Goal: Information Seeking & Learning: Learn about a topic

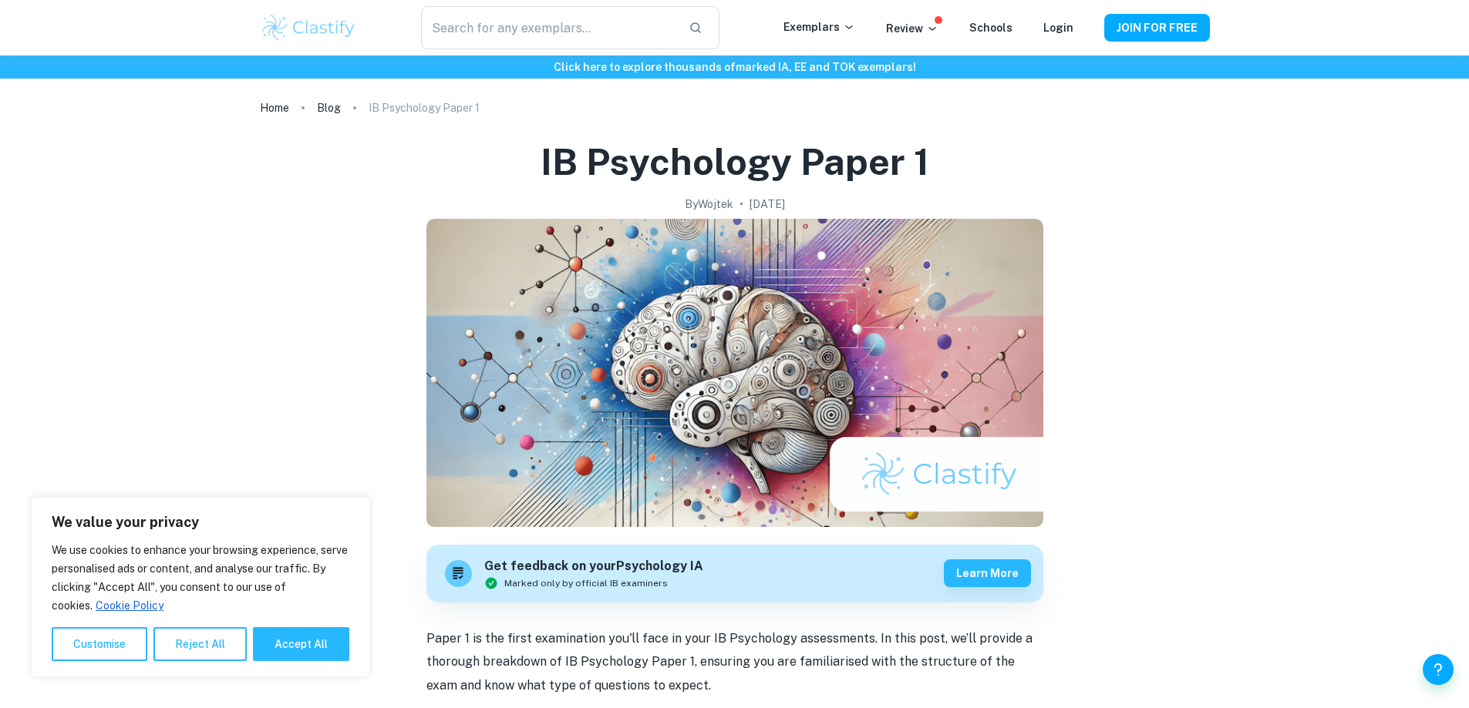
scroll to position [385, 0]
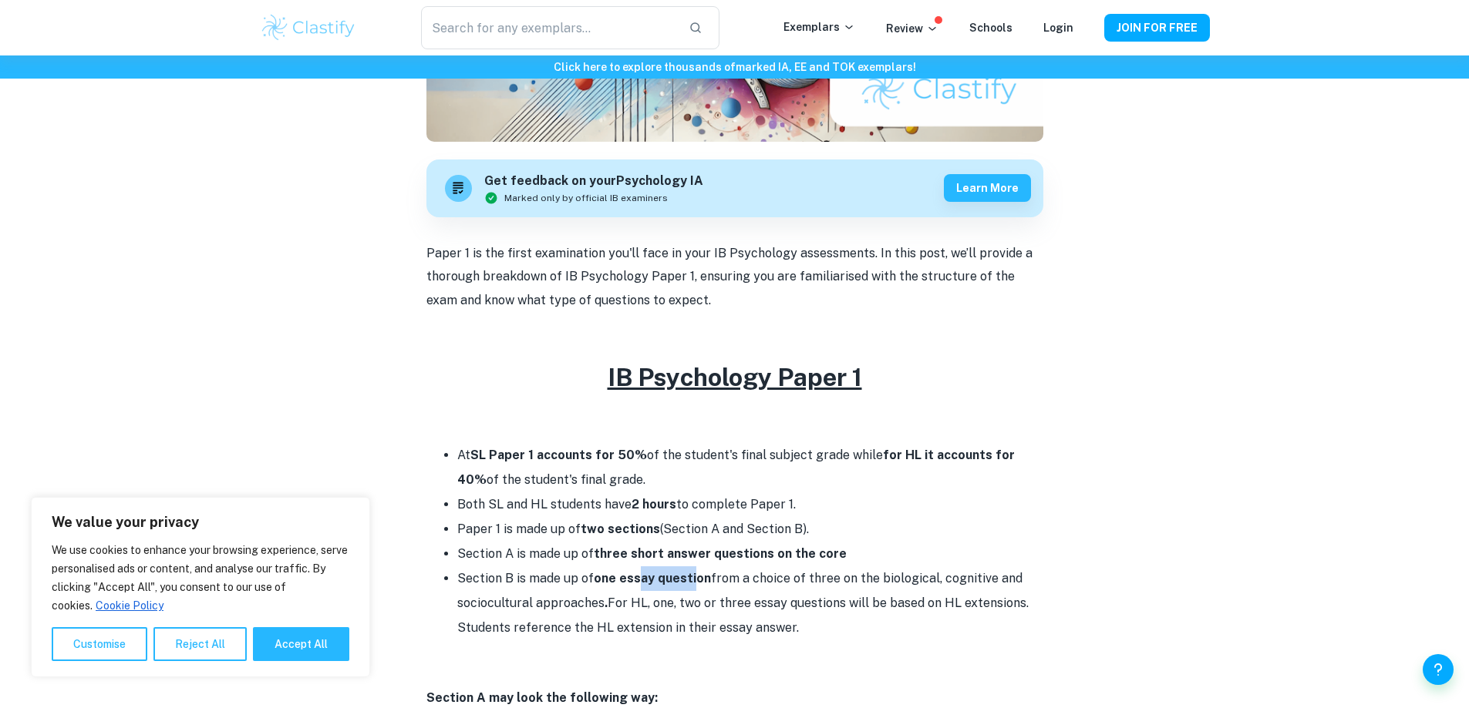
drag, startPoint x: 682, startPoint y: 587, endPoint x: 690, endPoint y: 586, distance: 7.9
click at [690, 586] on li "Section B is made up of one essay question from a choice of three on the biolog…" at bounding box center [750, 604] width 586 height 74
drag, startPoint x: 619, startPoint y: 607, endPoint x: 718, endPoint y: 612, distance: 99.6
click at [718, 612] on li "Section B is made up of one essay question from a choice of three on the biolog…" at bounding box center [750, 604] width 586 height 74
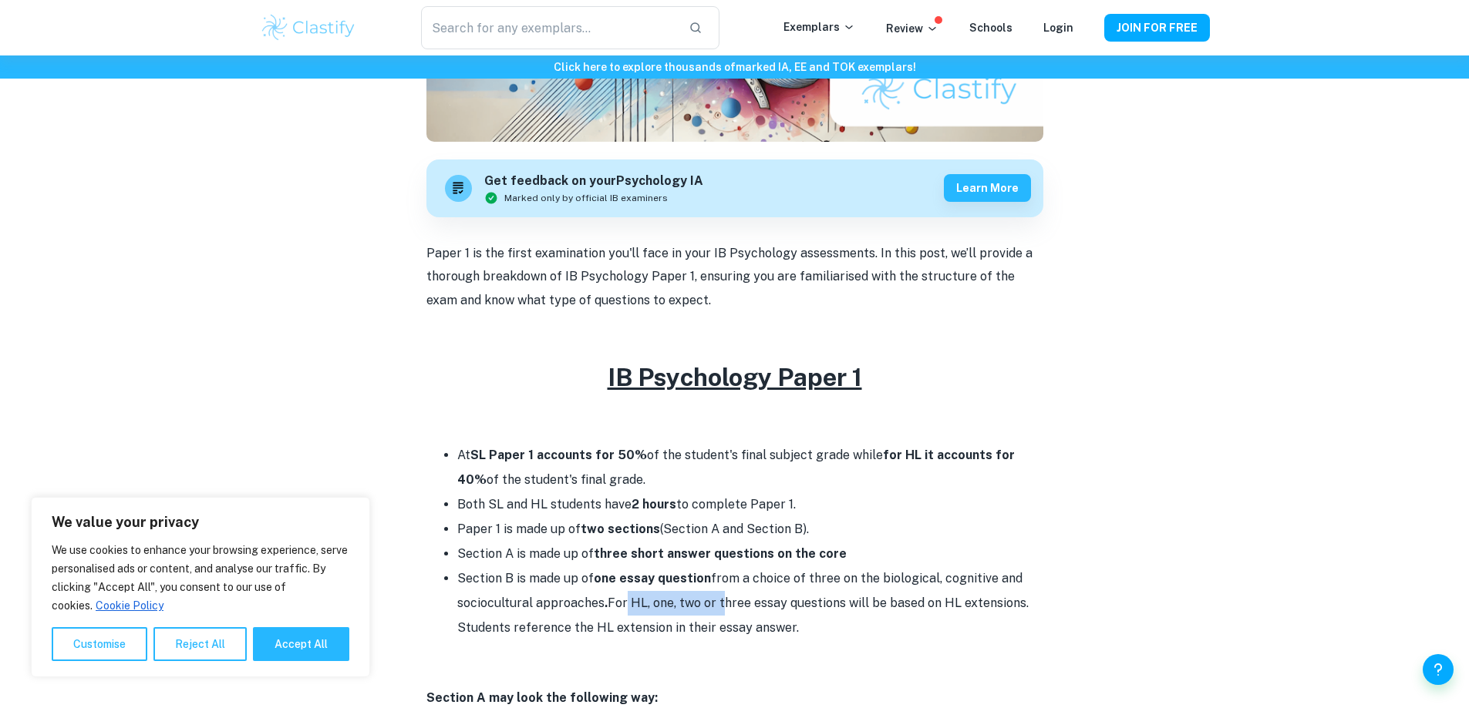
click at [718, 612] on li "Section B is made up of one essay question from a choice of three on the biolog…" at bounding box center [750, 604] width 586 height 74
drag, startPoint x: 514, startPoint y: 631, endPoint x: 635, endPoint y: 624, distance: 121.2
click at [635, 624] on li "Section B is made up of one essay question from a choice of three on the biolog…" at bounding box center [750, 604] width 586 height 74
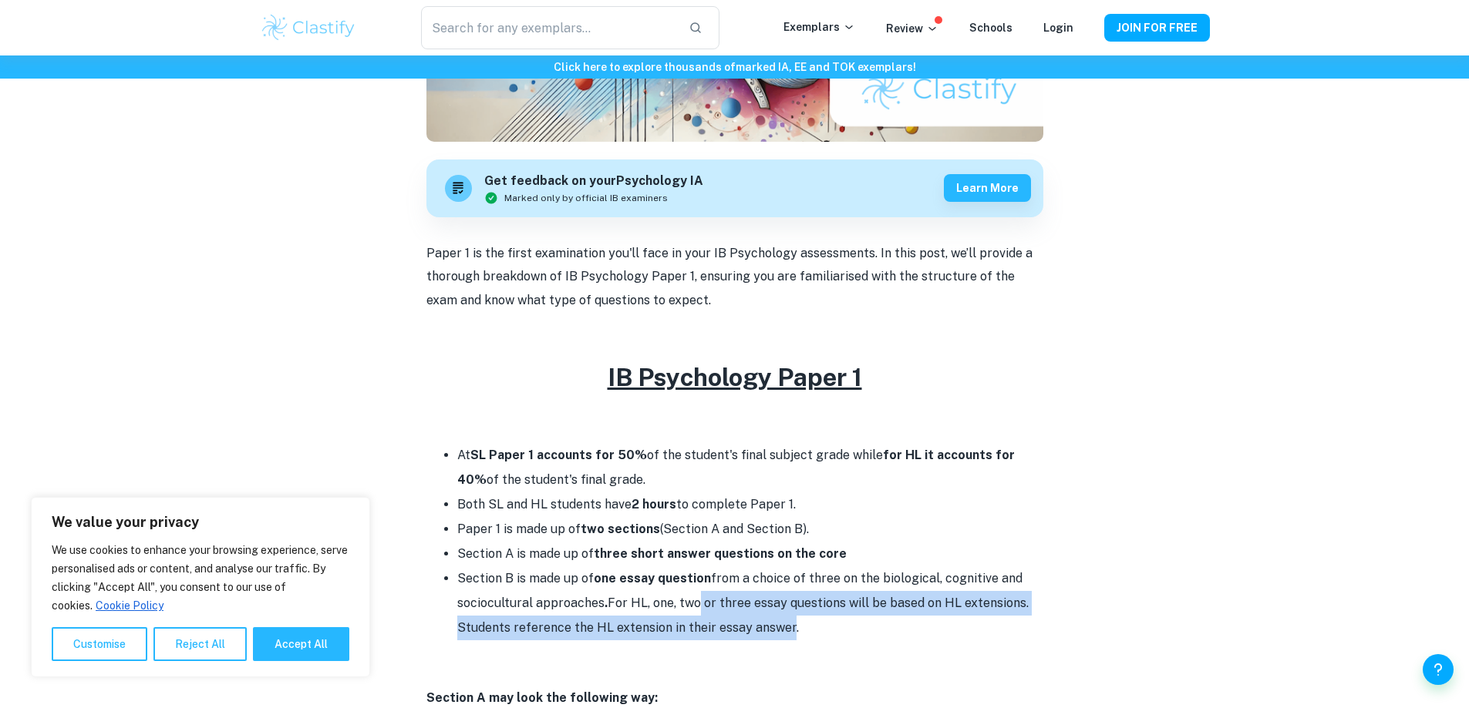
drag, startPoint x: 691, startPoint y: 601, endPoint x: 783, endPoint y: 623, distance: 95.2
click at [783, 623] on li "Section B is made up of one essay question from a choice of three on the biolog…" at bounding box center [750, 604] width 586 height 74
click at [789, 611] on li "Section B is made up of one essay question from a choice of three on the biolog…" at bounding box center [750, 604] width 586 height 74
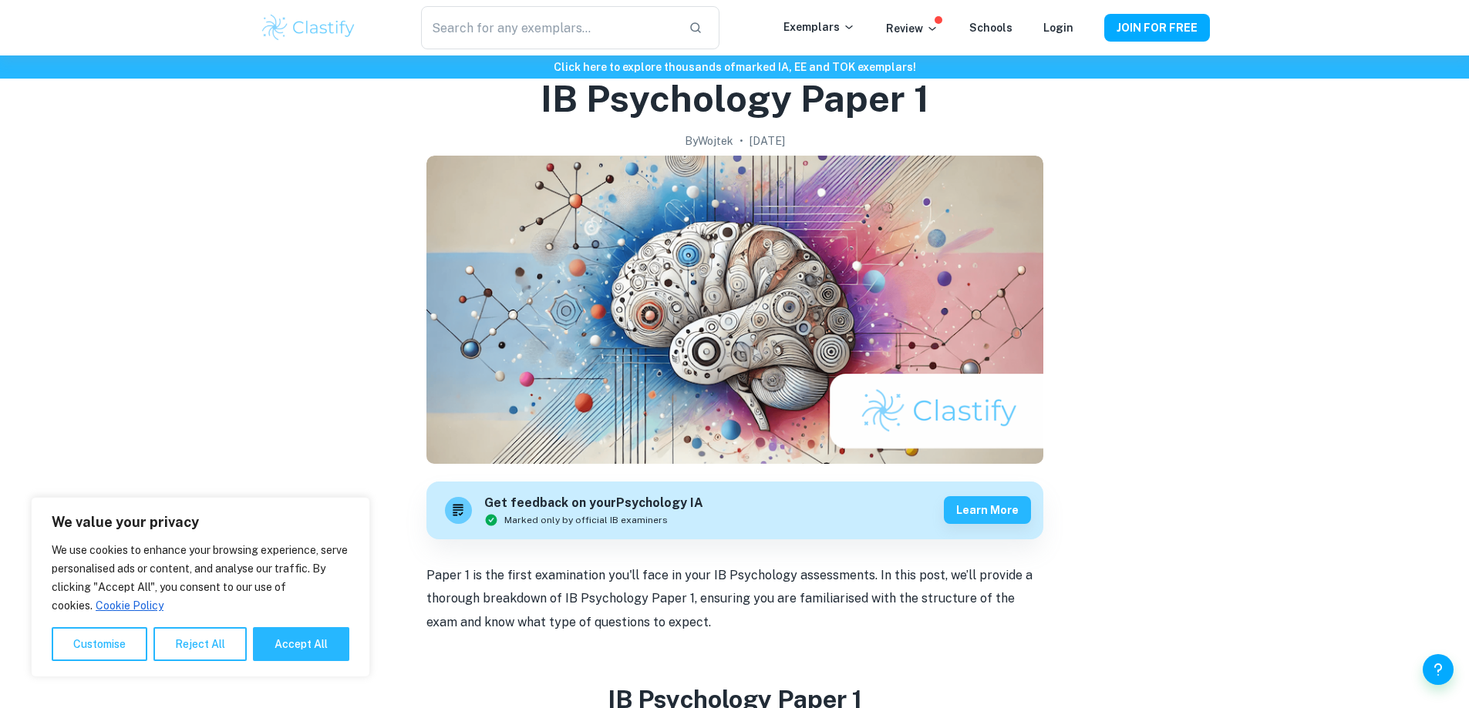
scroll to position [0, 0]
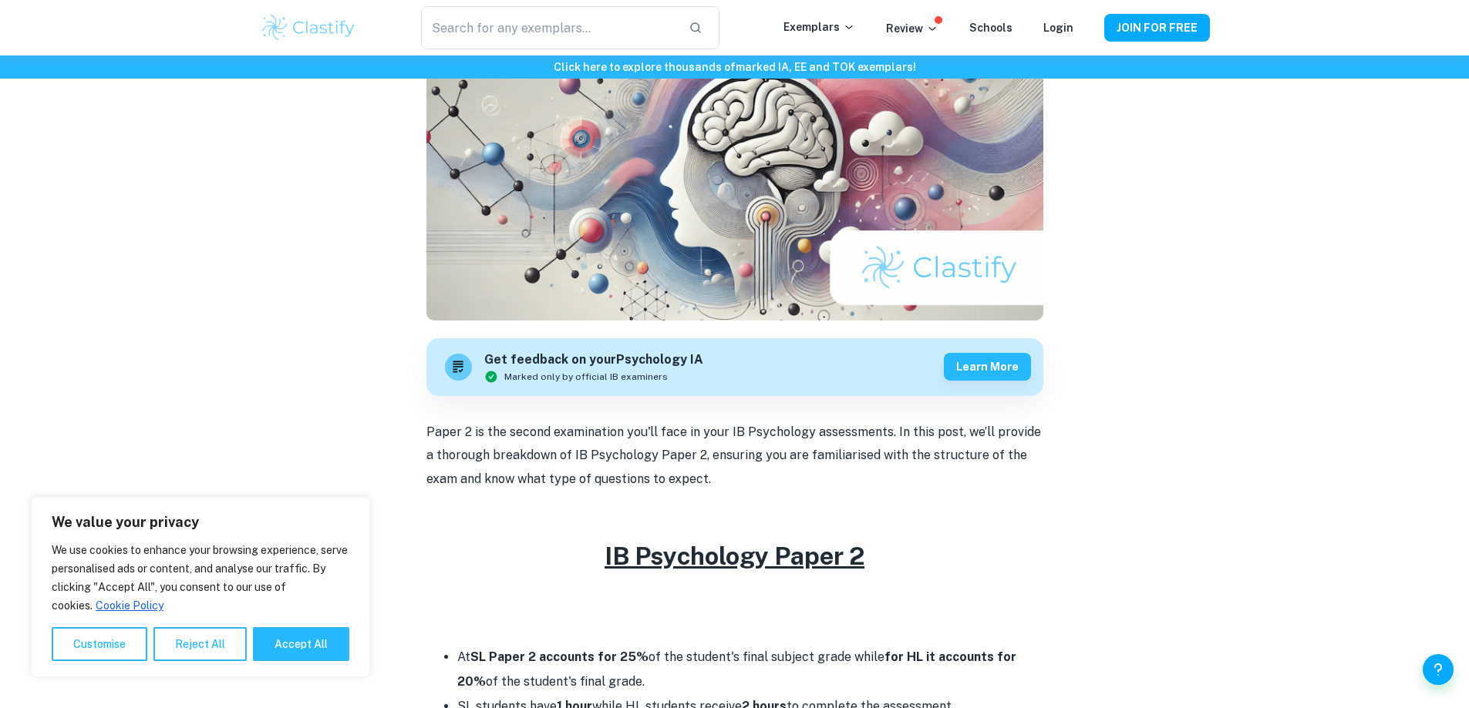
scroll to position [540, 0]
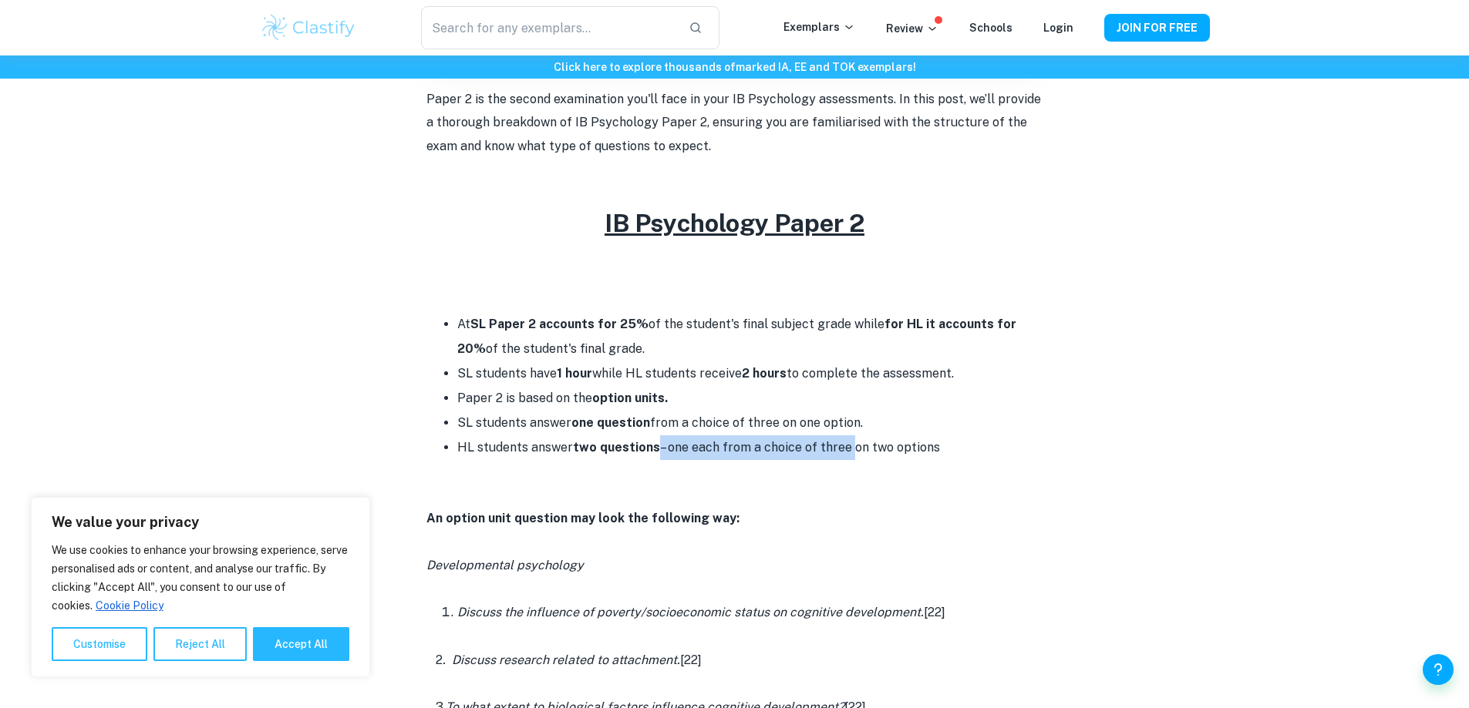
drag, startPoint x: 712, startPoint y: 445, endPoint x: 845, endPoint y: 458, distance: 133.2
click at [845, 458] on li "HL students answer two questions – one each from a choice of three on two optio…" at bounding box center [750, 448] width 586 height 25
click at [844, 458] on li "HL students answer two questions – one each from a choice of three on two optio…" at bounding box center [750, 448] width 586 height 25
drag, startPoint x: 770, startPoint y: 422, endPoint x: 789, endPoint y: 422, distance: 18.5
click at [789, 422] on li "SL students answer one question from a choice of three on one option." at bounding box center [750, 423] width 586 height 25
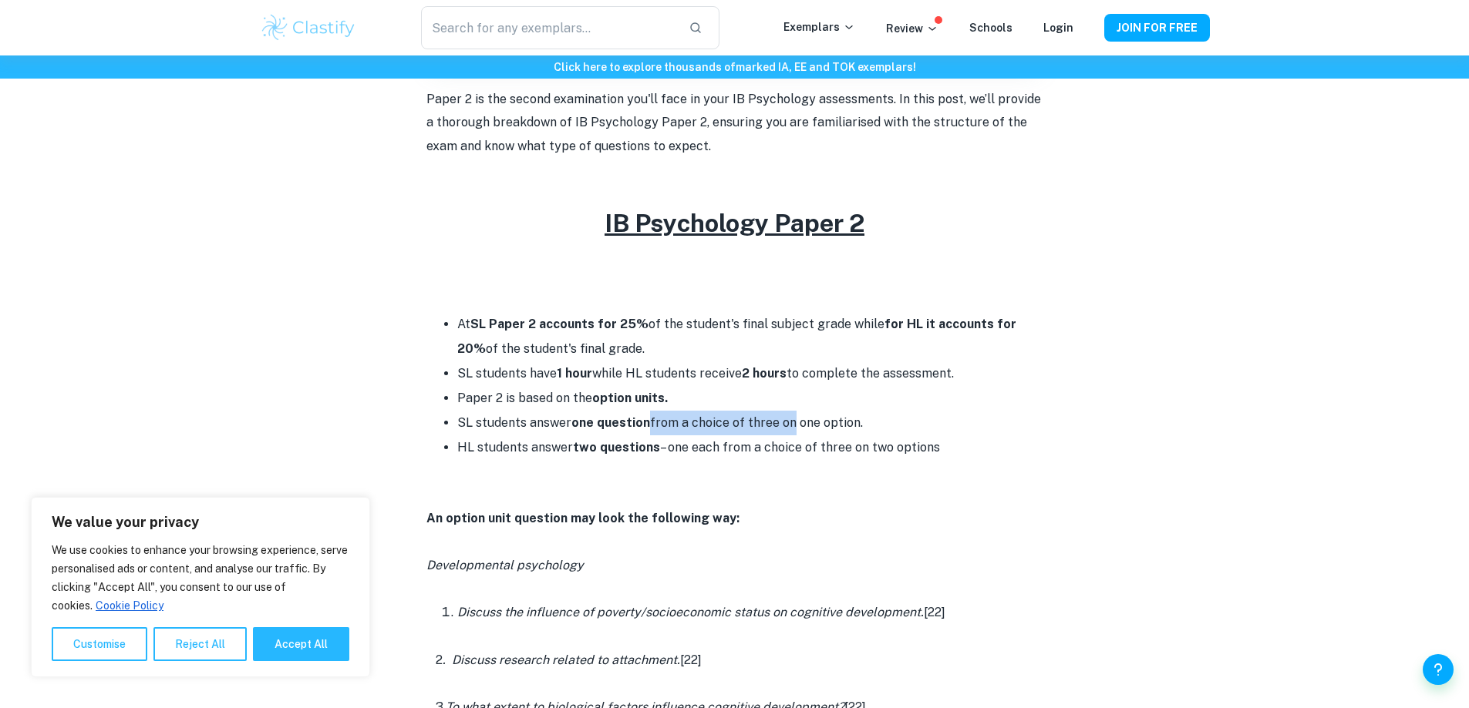
click at [789, 422] on li "SL students answer one question from a choice of three on one option." at bounding box center [750, 423] width 586 height 25
drag, startPoint x: 670, startPoint y: 421, endPoint x: 773, endPoint y: 428, distance: 103.5
click at [773, 428] on li "SL students answer one question from a choice of three on one option." at bounding box center [750, 423] width 586 height 25
drag, startPoint x: 764, startPoint y: 429, endPoint x: 817, endPoint y: 426, distance: 53.3
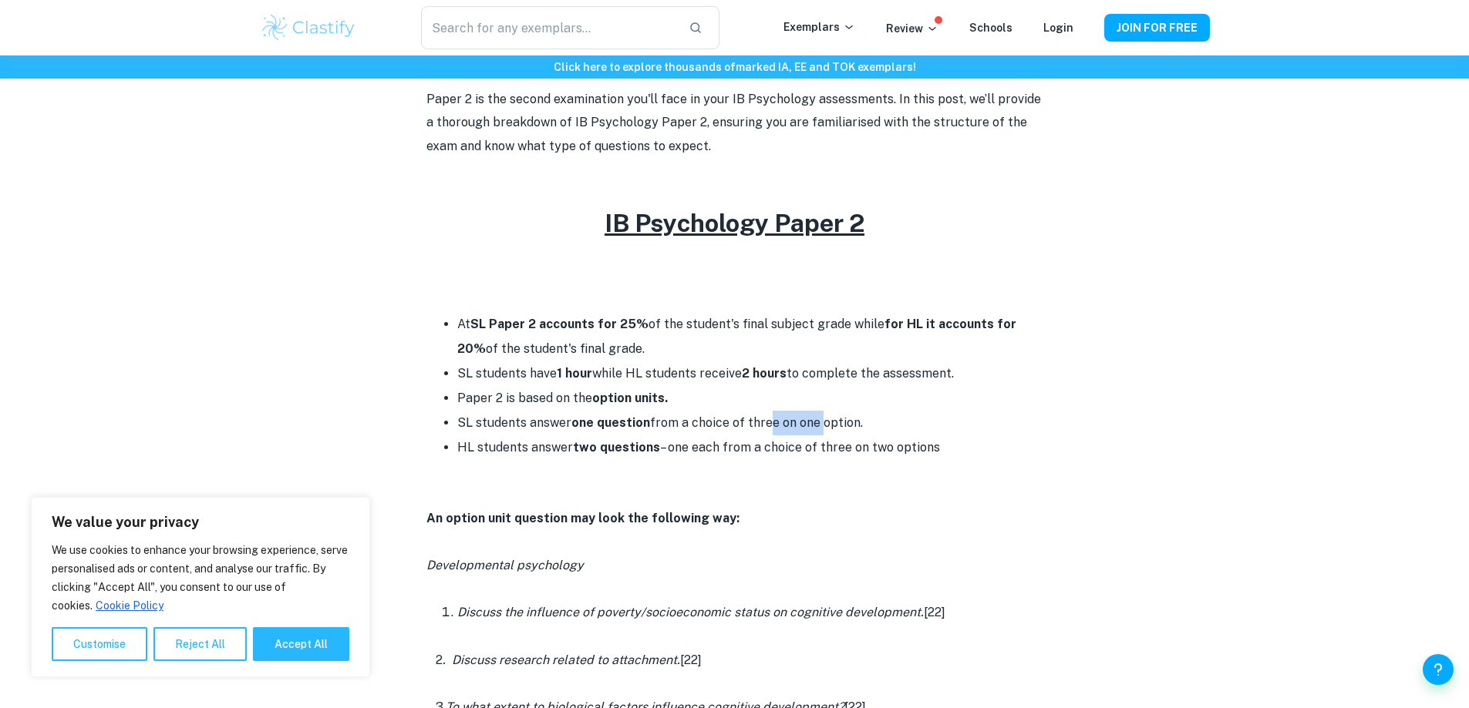
click at [817, 426] on li "SL students answer one question from a choice of three on one option." at bounding box center [750, 423] width 586 height 25
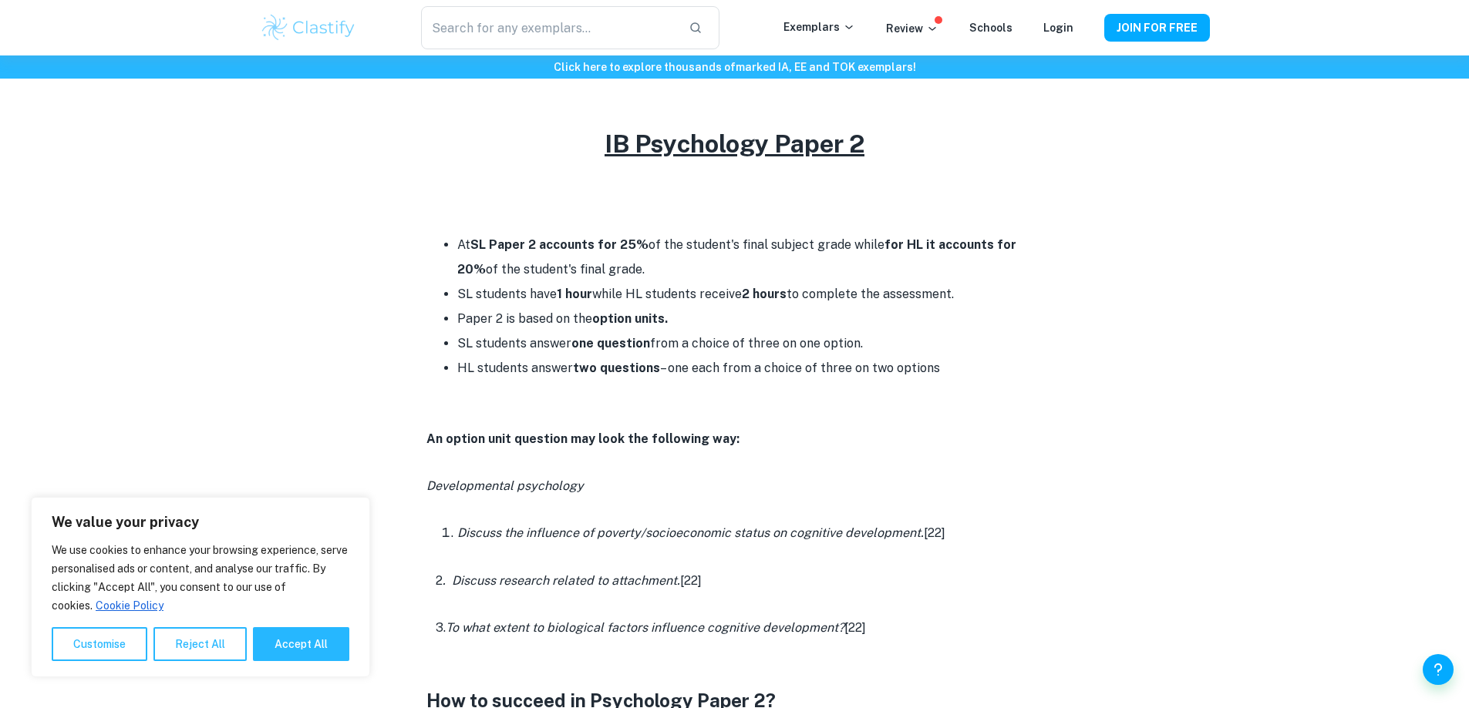
scroll to position [617, 0]
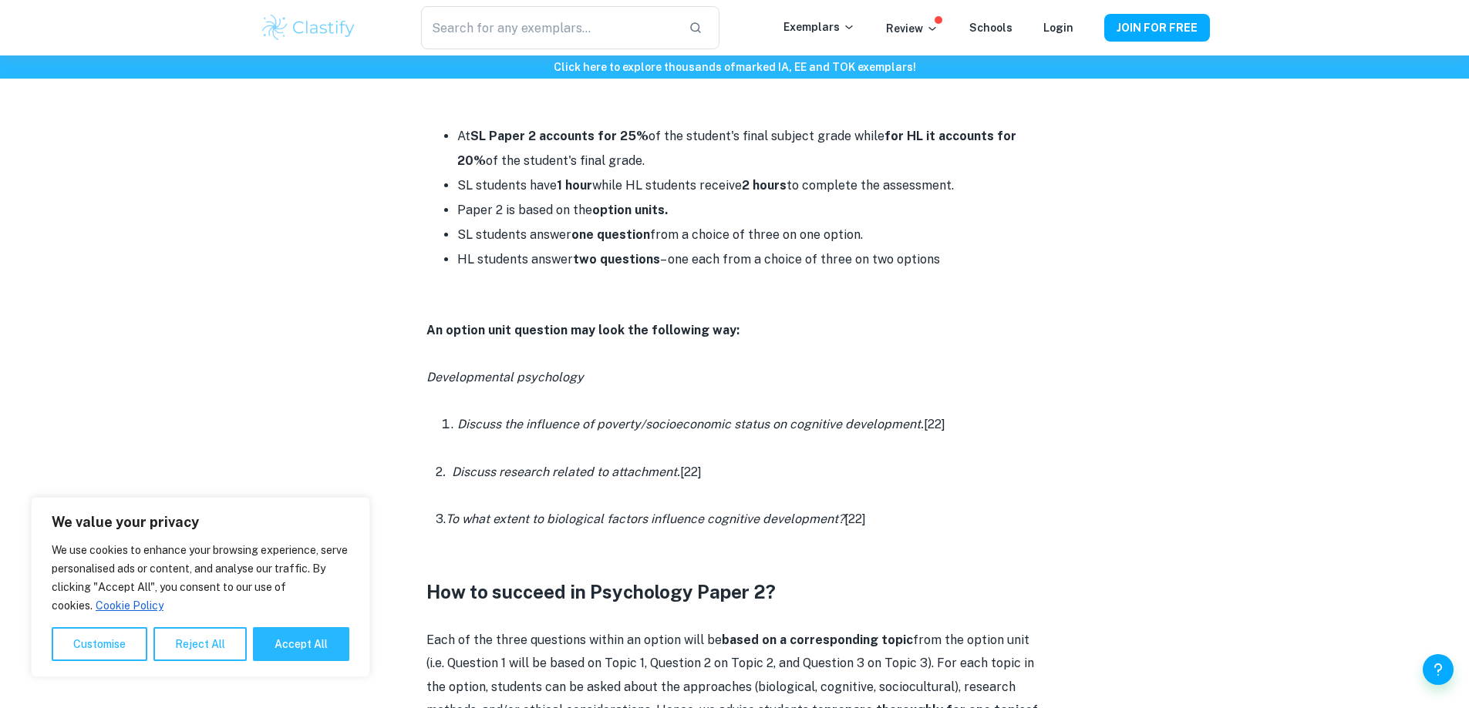
scroll to position [771, 0]
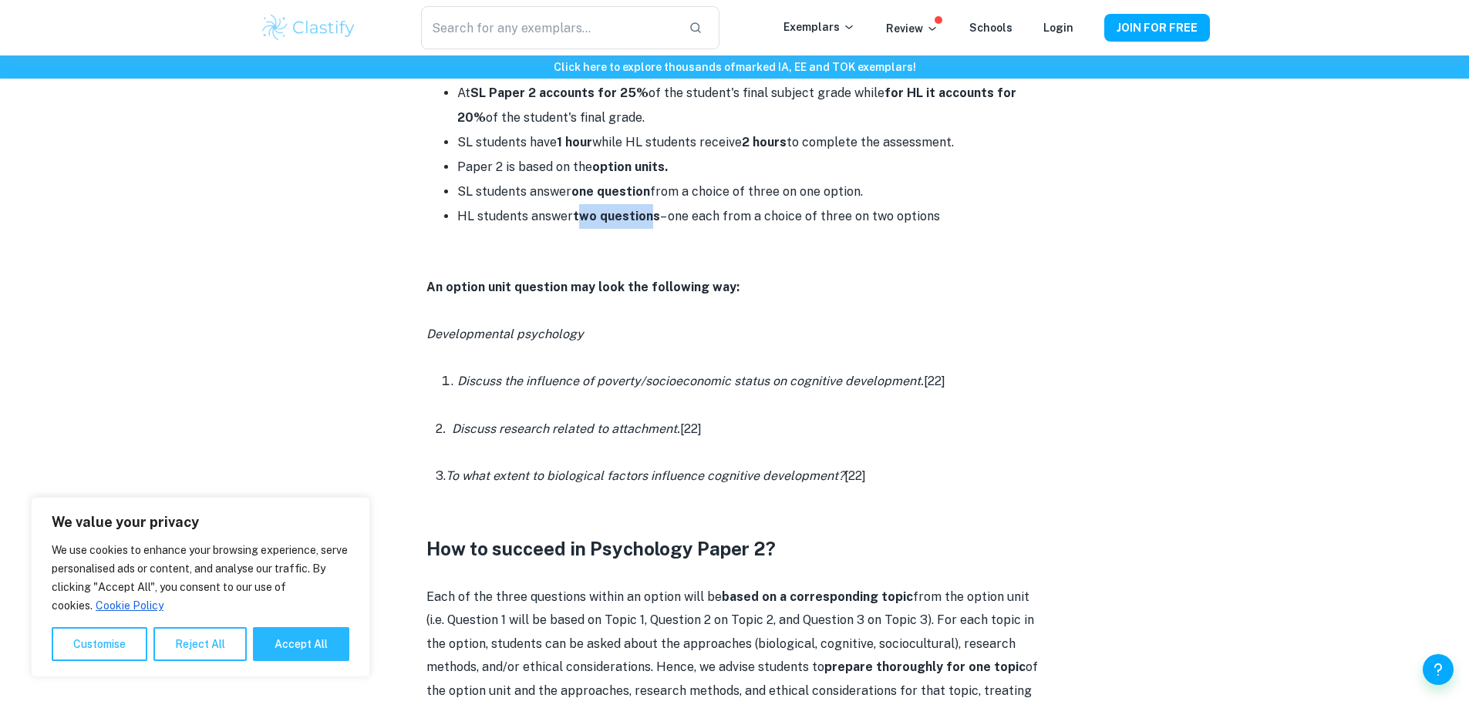
drag, startPoint x: 582, startPoint y: 215, endPoint x: 652, endPoint y: 221, distance: 70.4
click at [652, 221] on strong "two questions" at bounding box center [616, 216] width 87 height 15
drag, startPoint x: 689, startPoint y: 218, endPoint x: 739, endPoint y: 217, distance: 49.3
click at [739, 217] on li "HL students answer two questions – one each from a choice of three on two optio…" at bounding box center [750, 216] width 586 height 25
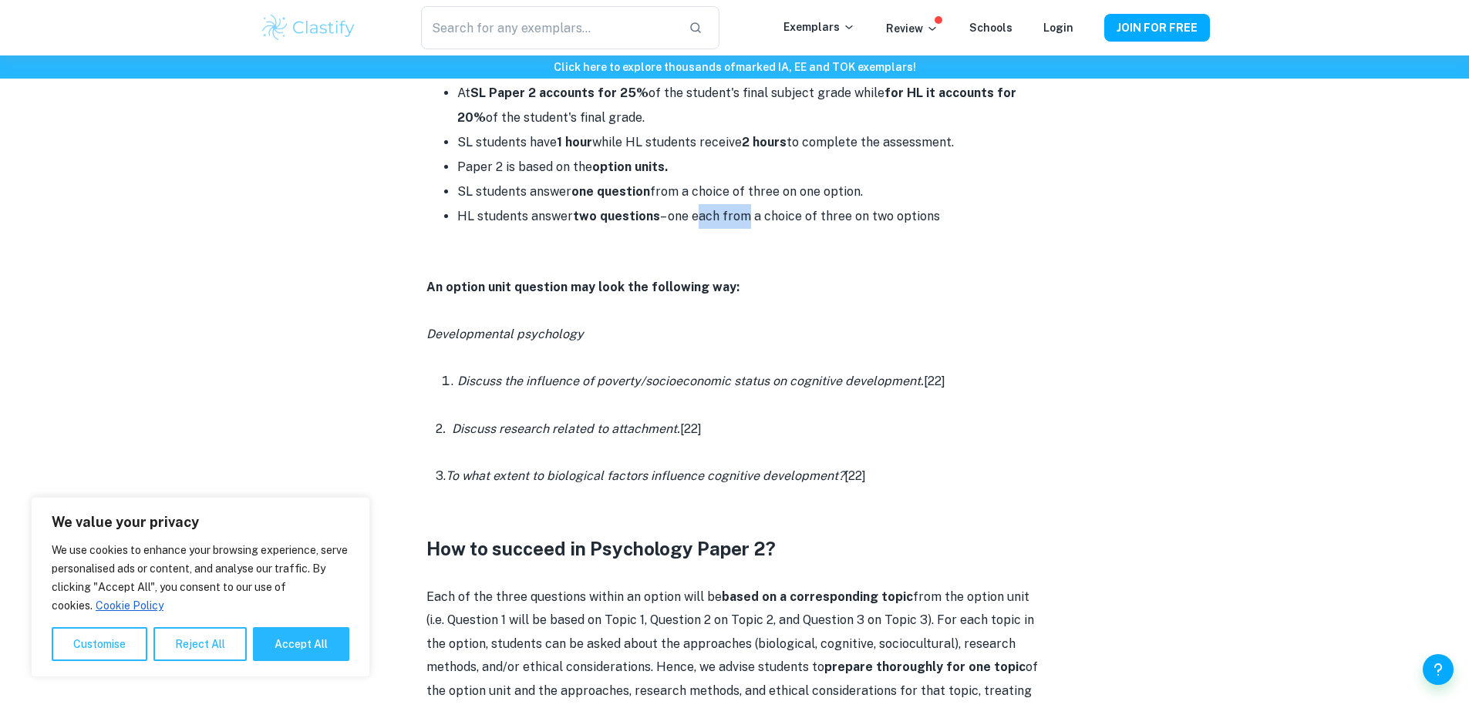
click at [739, 217] on li "HL students answer two questions – one each from a choice of three on two optio…" at bounding box center [750, 216] width 586 height 25
click at [777, 238] on p at bounding box center [734, 240] width 617 height 23
drag, startPoint x: 812, startPoint y: 220, endPoint x: 876, endPoint y: 227, distance: 64.3
click at [876, 227] on li "HL students answer two questions – one each from a choice of three on two optio…" at bounding box center [750, 216] width 586 height 25
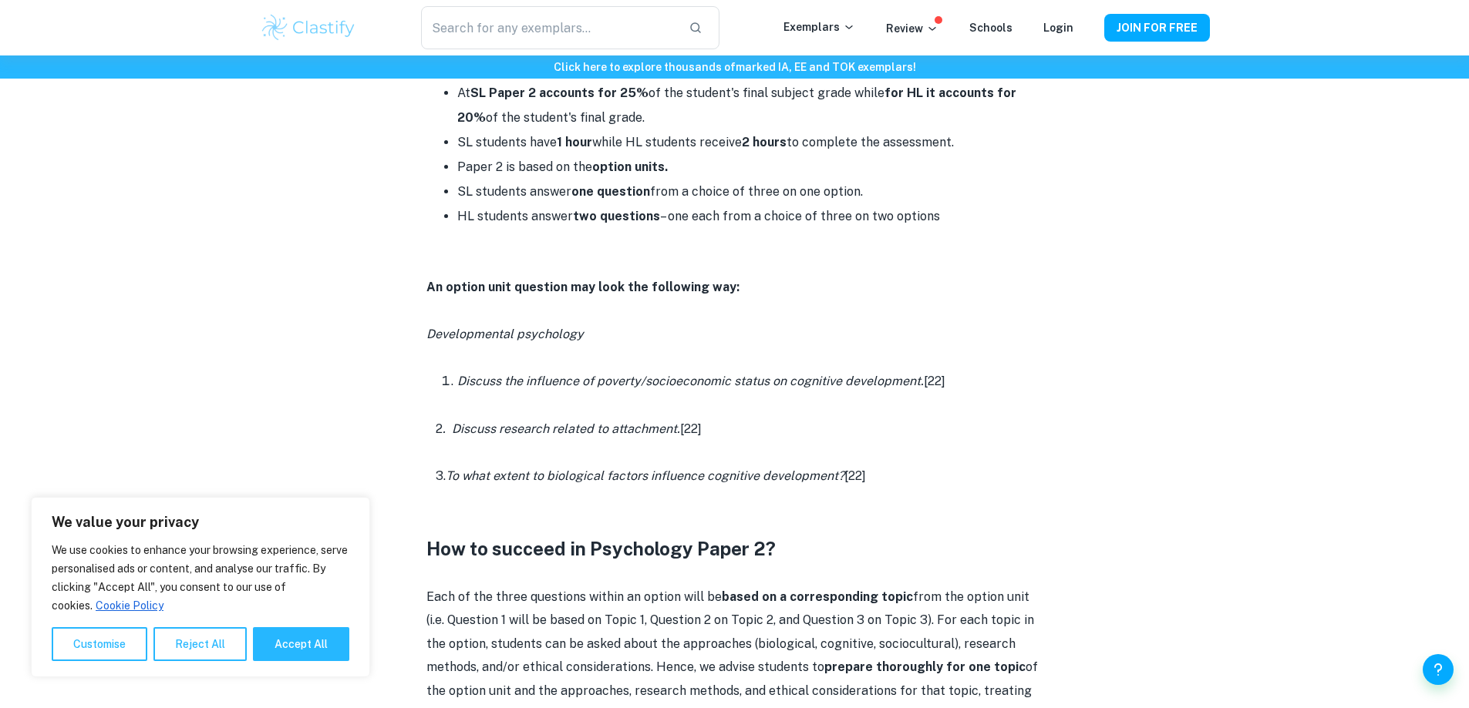
drag, startPoint x: 887, startPoint y: 216, endPoint x: 942, endPoint y: 202, distance: 57.2
click at [942, 202] on ul "At SL Paper 2 accounts for 25% of the student's final subject grade while for H…" at bounding box center [734, 155] width 617 height 148
click at [938, 224] on li "HL students answer two questions – one each from a choice of three on two optio…" at bounding box center [750, 216] width 586 height 25
drag, startPoint x: 938, startPoint y: 224, endPoint x: 863, endPoint y: 220, distance: 75.6
click at [863, 220] on li "HL students answer two questions – one each from a choice of three on two optio…" at bounding box center [750, 216] width 586 height 25
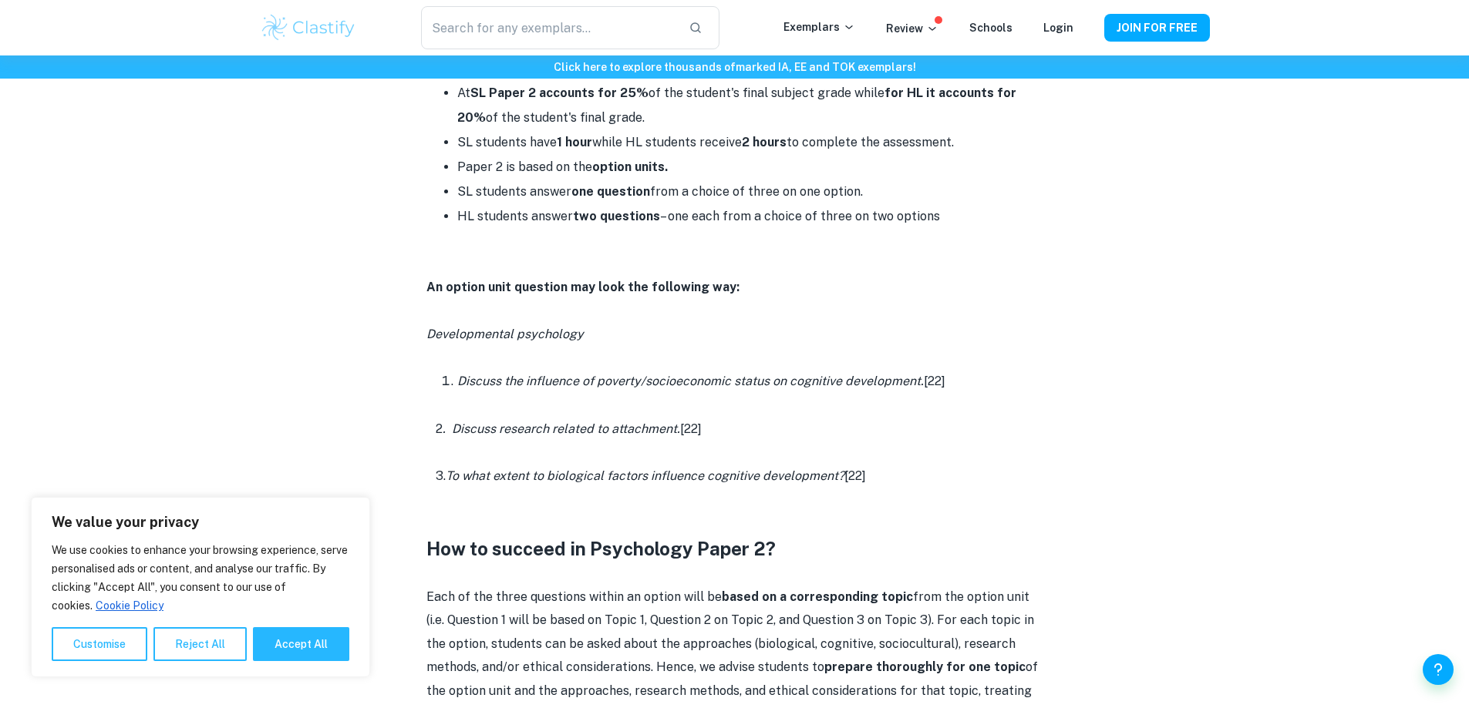
click at [872, 291] on p "An option unit question may look the following way:" at bounding box center [734, 287] width 617 height 23
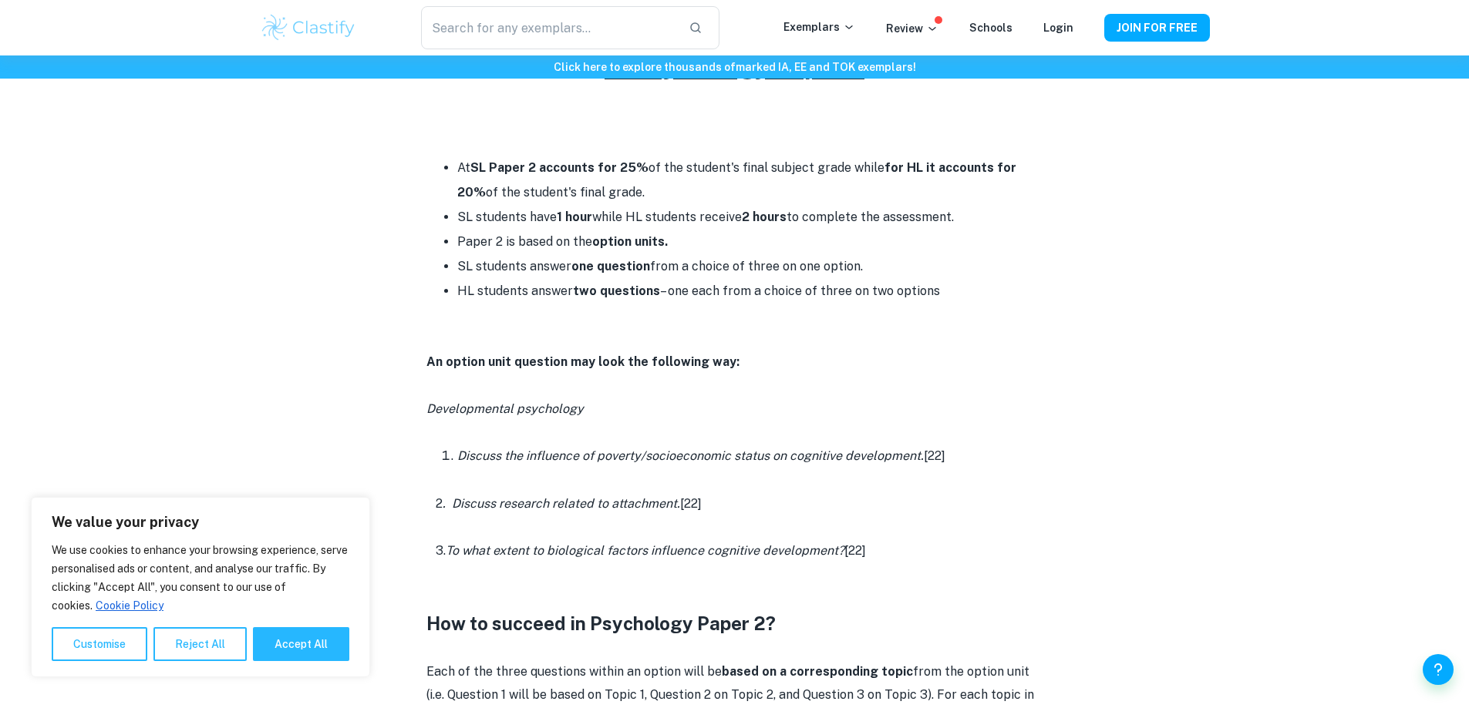
scroll to position [694, 0]
drag, startPoint x: 660, startPoint y: 295, endPoint x: 724, endPoint y: 299, distance: 64.1
click at [724, 299] on li "HL students answer two questions – one each from a choice of three on two optio…" at bounding box center [750, 293] width 586 height 25
click at [723, 300] on li "HL students answer two questions – one each from a choice of three on two optio…" at bounding box center [750, 293] width 586 height 25
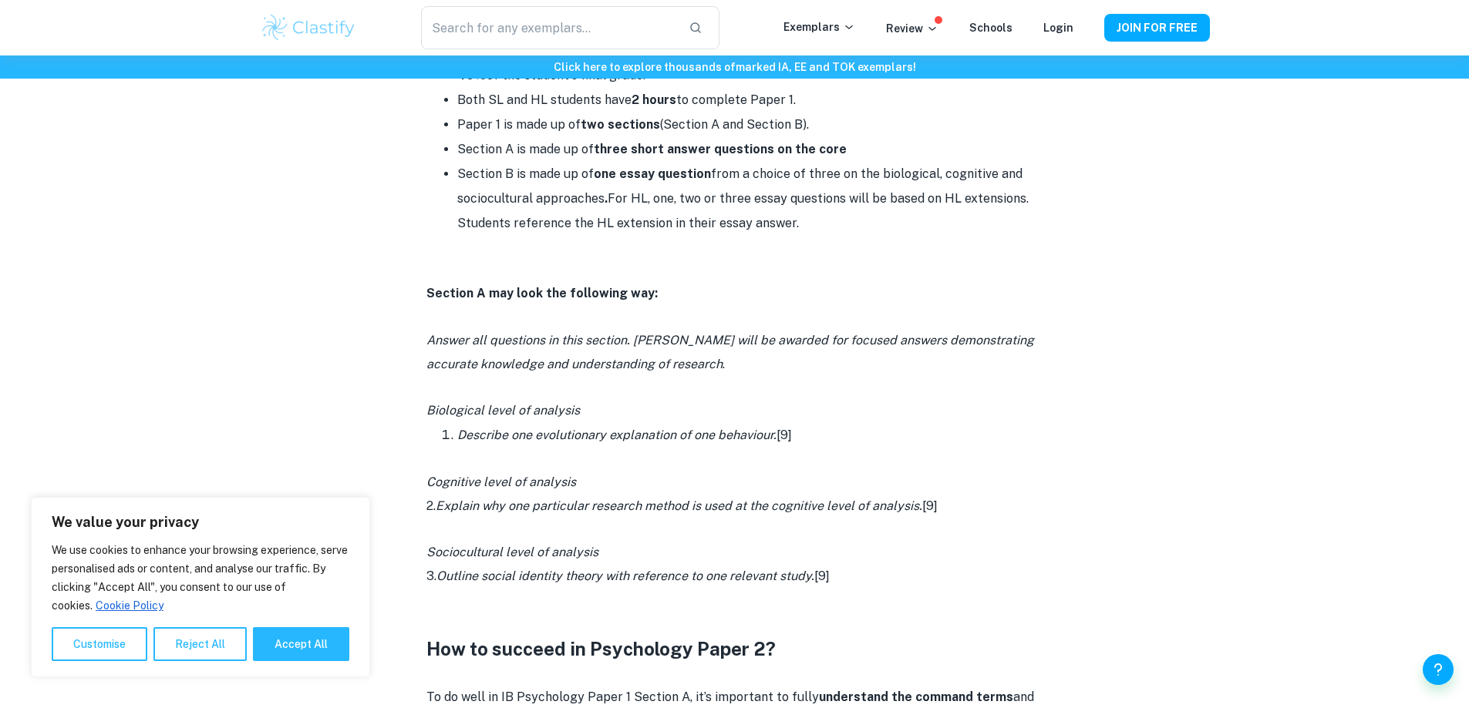
scroll to position [540, 0]
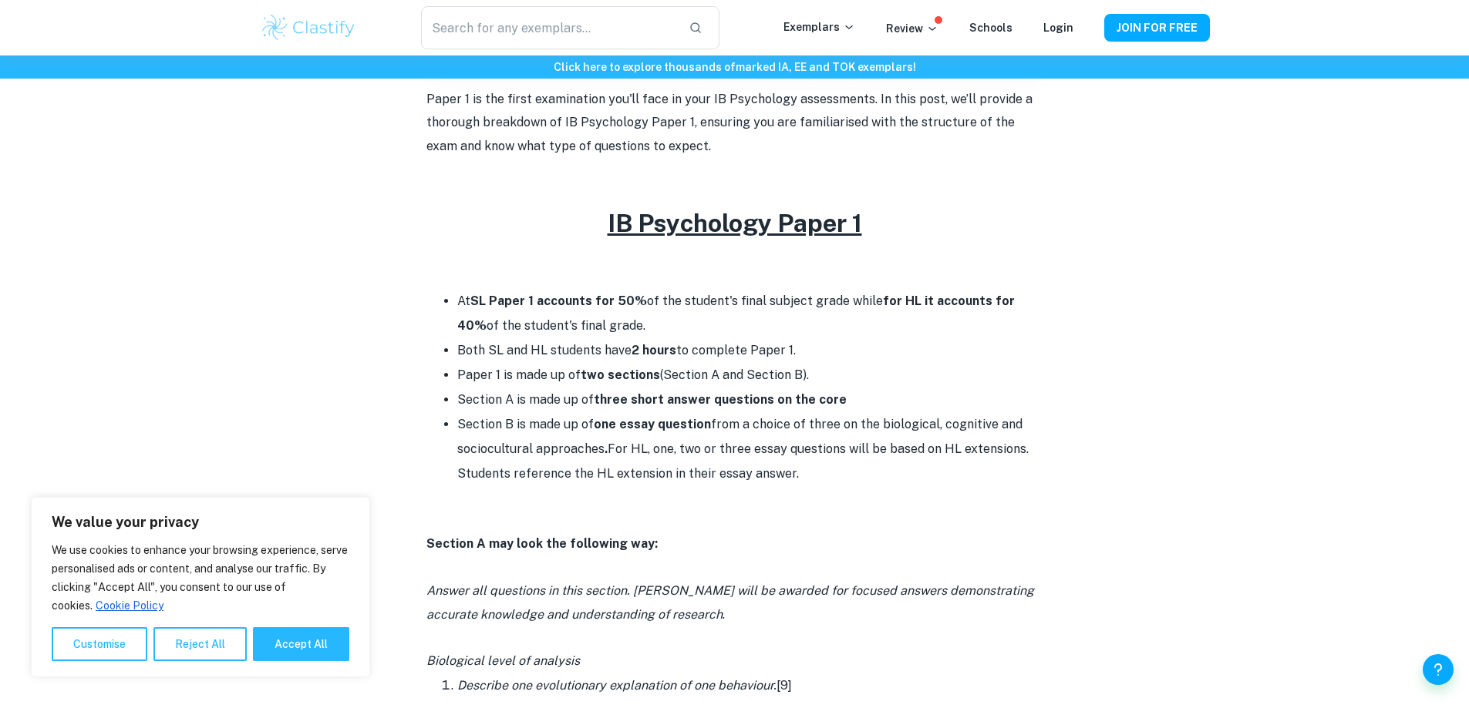
click at [851, 486] on p at bounding box center [734, 497] width 617 height 23
